Goal: Transaction & Acquisition: Purchase product/service

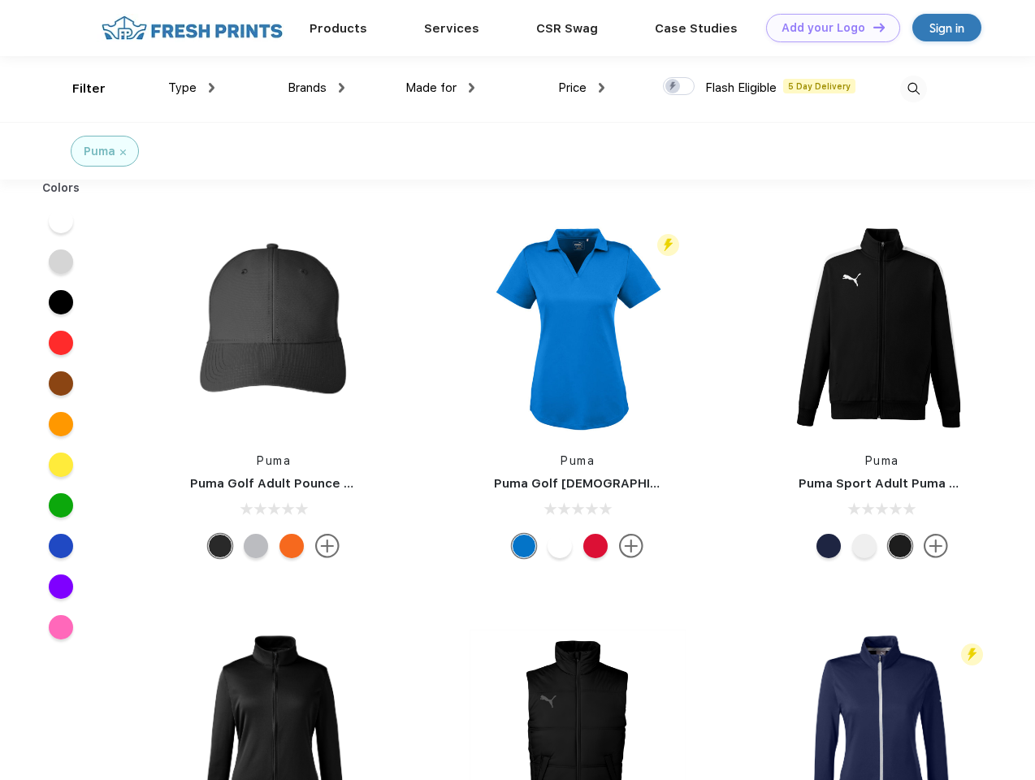
click at [827, 28] on link "Add your Logo Design Tool" at bounding box center [833, 28] width 134 height 28
click at [0, 0] on div "Design Tool" at bounding box center [0, 0] width 0 height 0
click at [872, 27] on link "Add your Logo Design Tool" at bounding box center [833, 28] width 134 height 28
click at [78, 89] on div "Filter" at bounding box center [88, 89] width 33 height 19
click at [192, 88] on span "Type" at bounding box center [182, 87] width 28 height 15
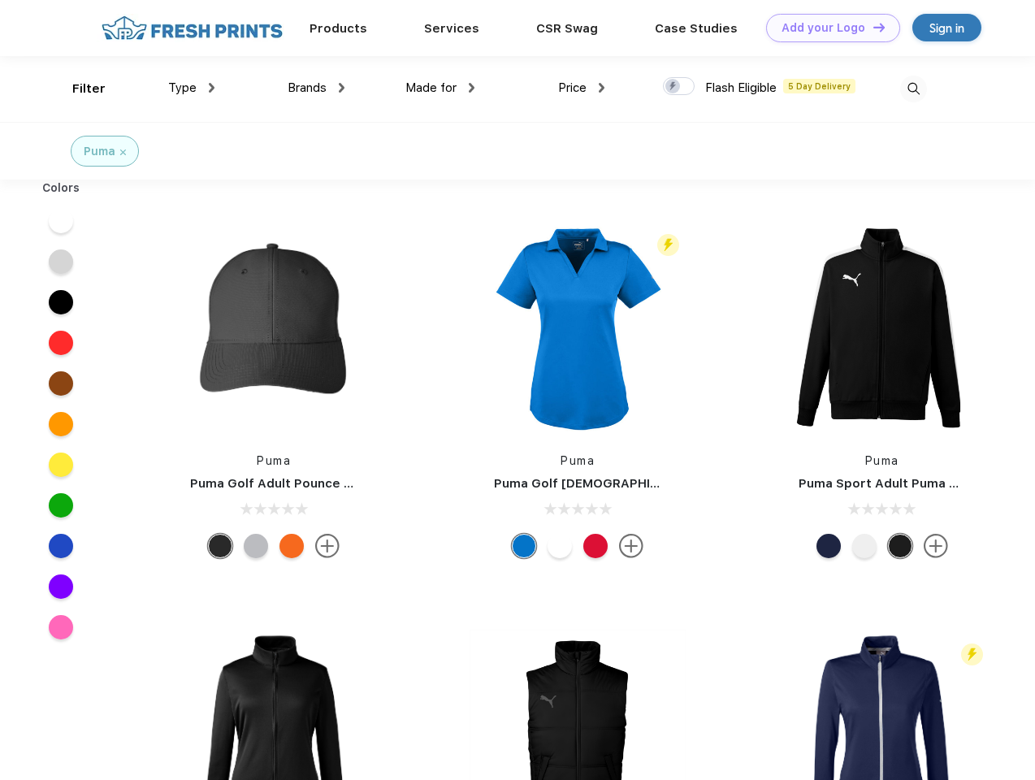
click at [316, 88] on span "Brands" at bounding box center [307, 87] width 39 height 15
click at [440, 88] on span "Made for" at bounding box center [430, 87] width 51 height 15
click at [582, 88] on span "Price" at bounding box center [572, 87] width 28 height 15
click at [679, 87] on div at bounding box center [679, 86] width 32 height 18
click at [674, 87] on input "checkbox" at bounding box center [668, 81] width 11 height 11
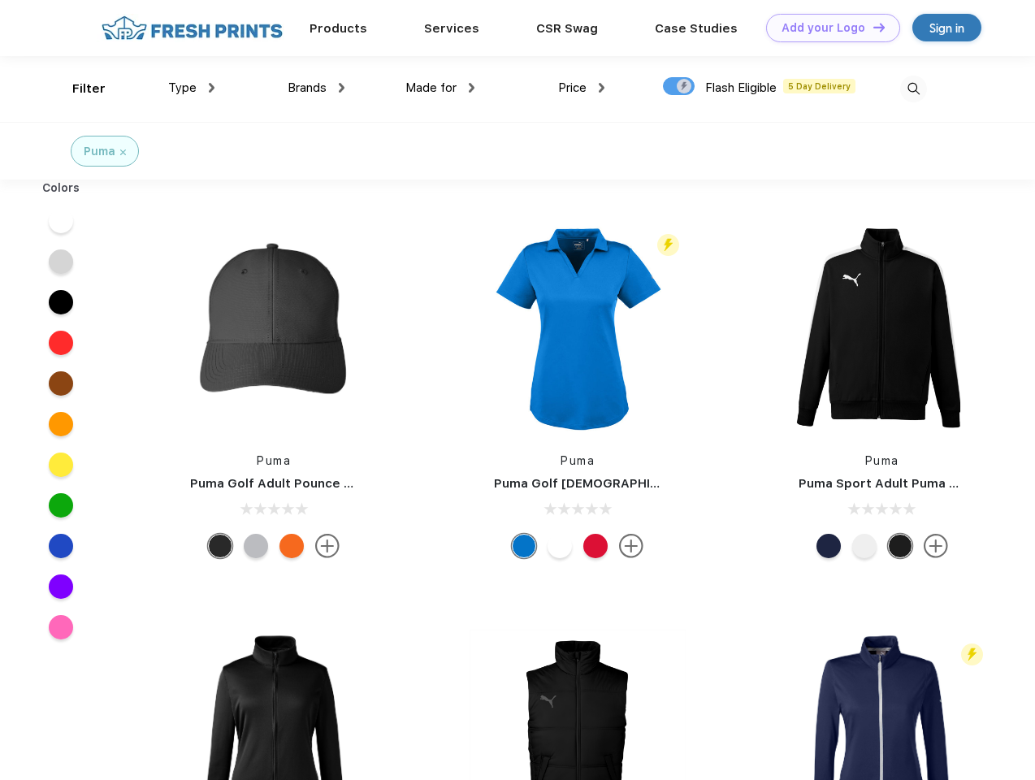
checkbox input "true"
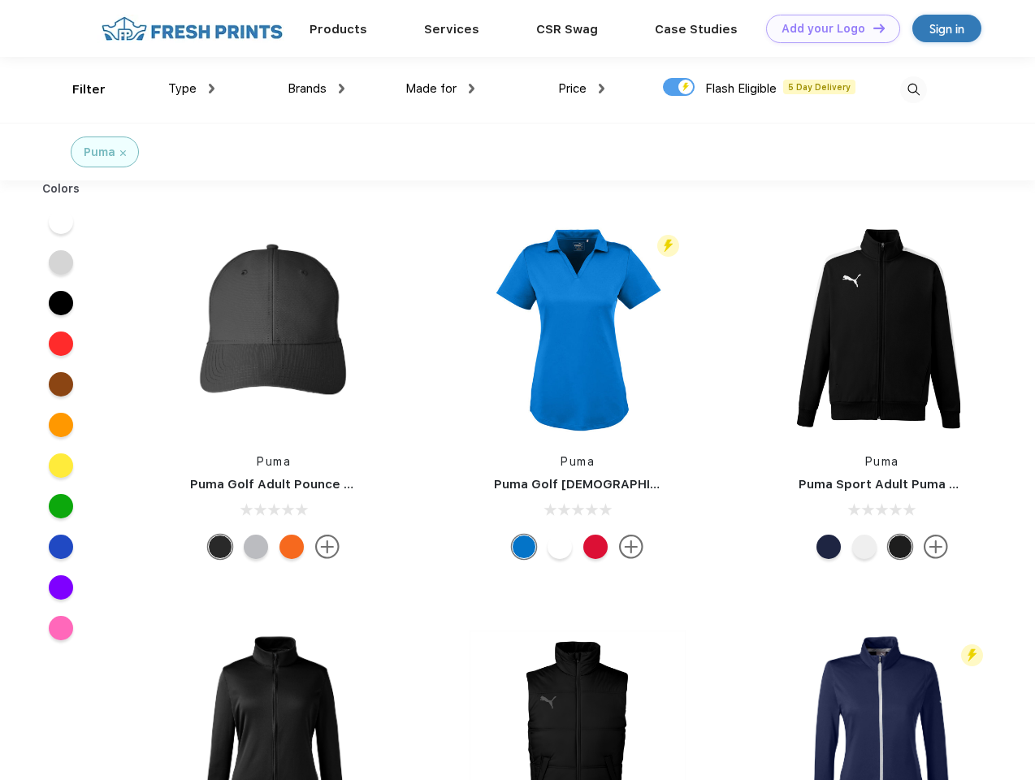
click at [913, 89] on img at bounding box center [913, 89] width 27 height 27
